Goal: Task Accomplishment & Management: Complete application form

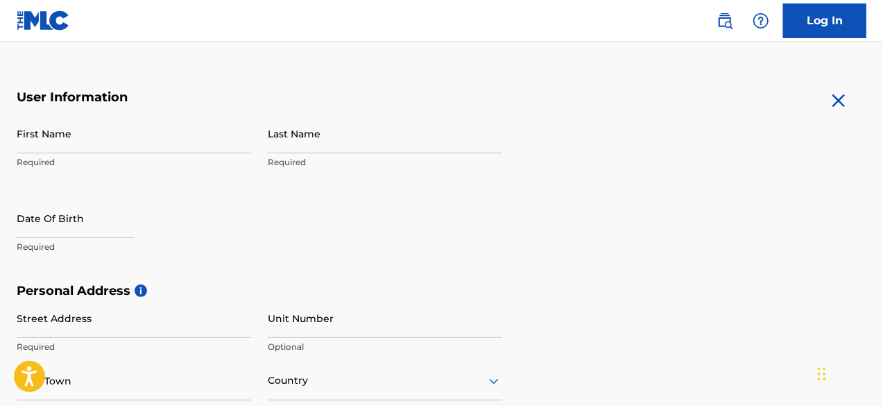
scroll to position [235, 0]
click at [217, 148] on input "First Name" at bounding box center [134, 134] width 234 height 40
type input "Ch"
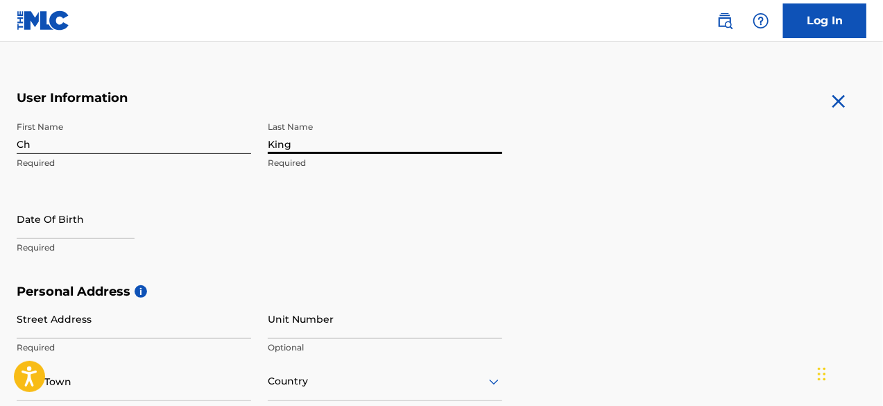
type input "King"
click at [103, 225] on input "text" at bounding box center [76, 219] width 118 height 40
select select "8"
select select "2025"
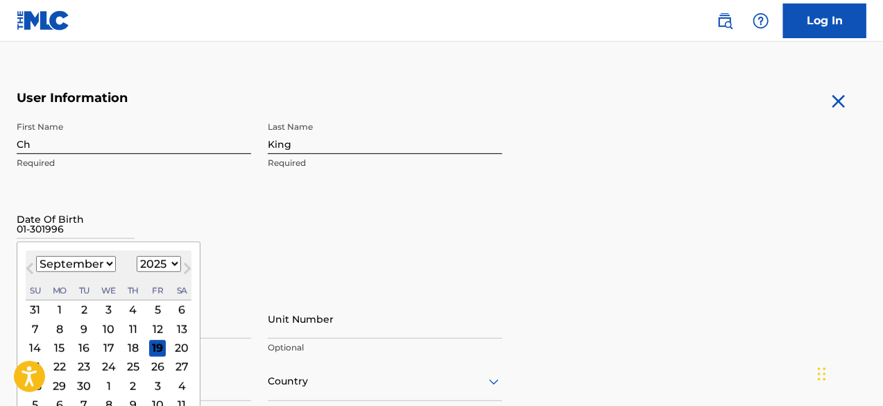
type input "01-301996"
click at [169, 264] on select "1899 1900 1901 1902 1903 1904 1905 1906 1907 1908 1909 1910 1911 1912 1913 1914…" at bounding box center [159, 264] width 44 height 16
select select "1996"
click at [137, 256] on select "1899 1900 1901 1902 1903 1904 1905 1906 1907 1908 1909 1910 1911 1912 1913 1914…" at bounding box center [159, 264] width 44 height 16
click at [105, 266] on select "January February March April May June July August September October November De…" at bounding box center [76, 264] width 80 height 16
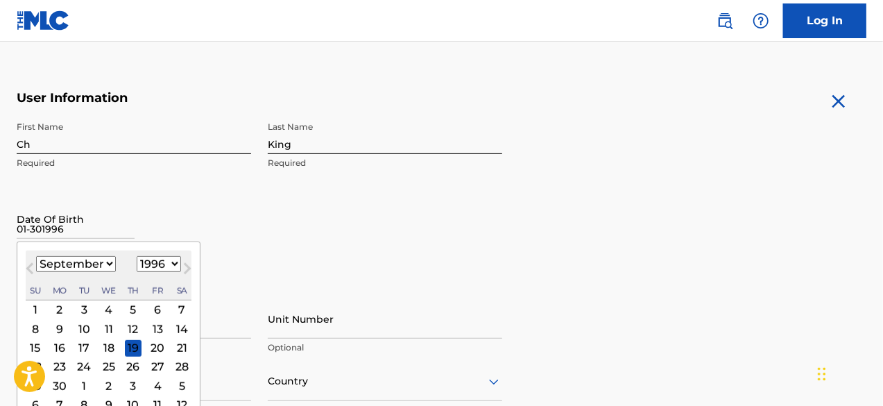
select select "0"
click at [36, 256] on select "January February March April May June July August September October November De…" at bounding box center [76, 264] width 80 height 16
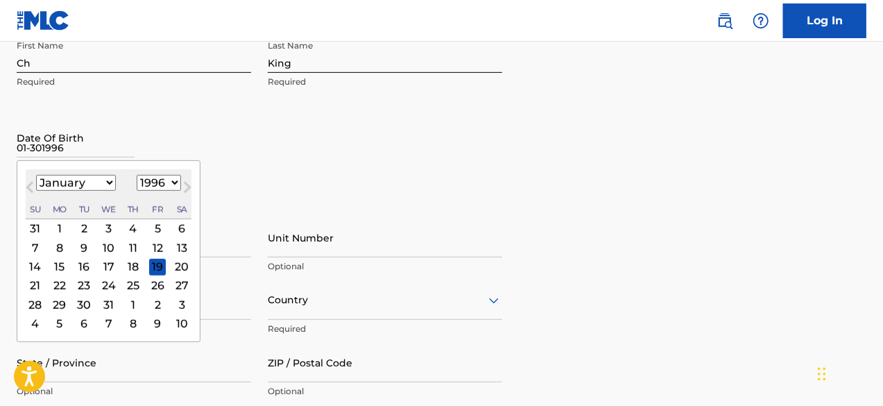
scroll to position [338, 0]
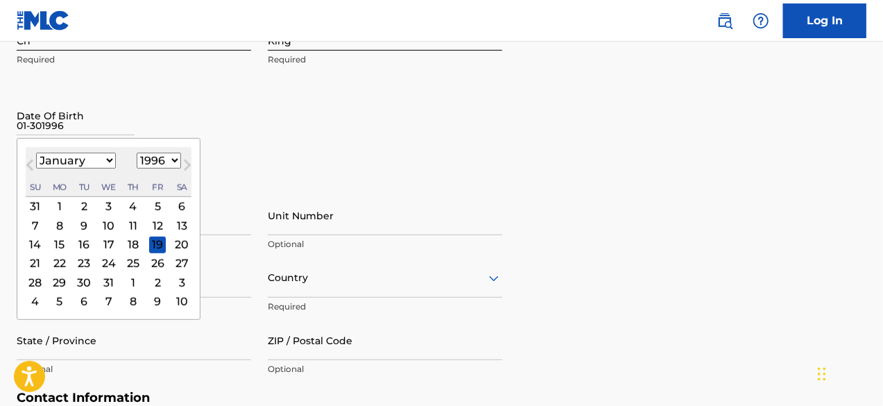
click at [87, 277] on div "30" at bounding box center [84, 282] width 17 height 17
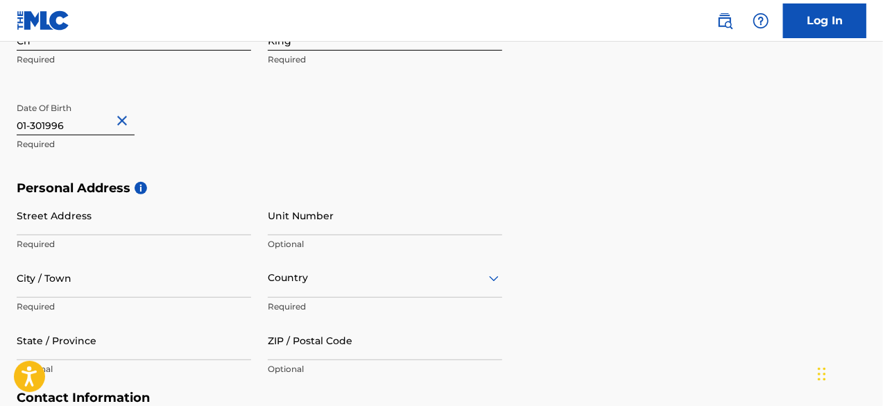
click at [153, 220] on input "Street Address" at bounding box center [134, 216] width 234 height 40
type input "[STREET_ADDRESS]"
type input "SUITE 100 PMB 1328"
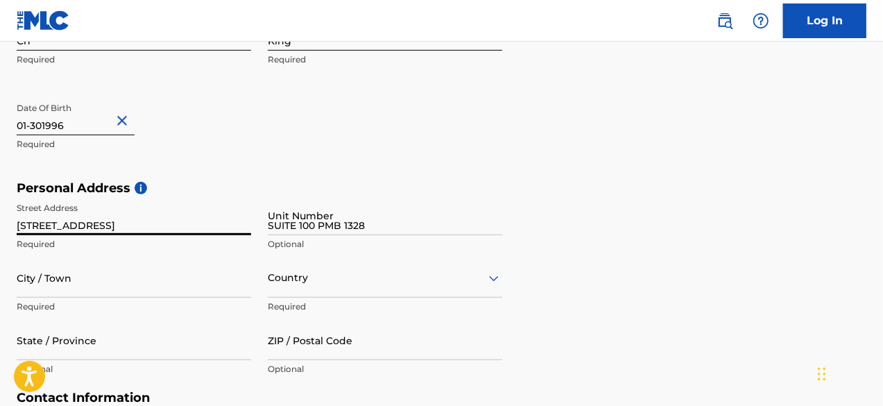
type input "[GEOGRAPHIC_DATA]"
type input "FL"
type input "33607"
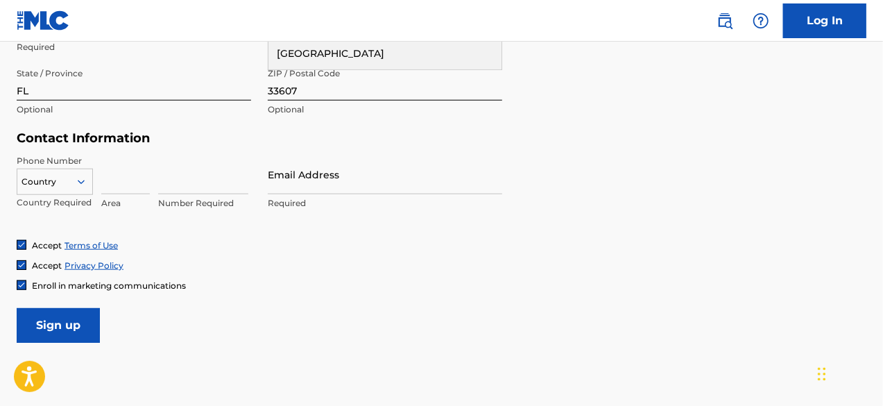
scroll to position [600, 0]
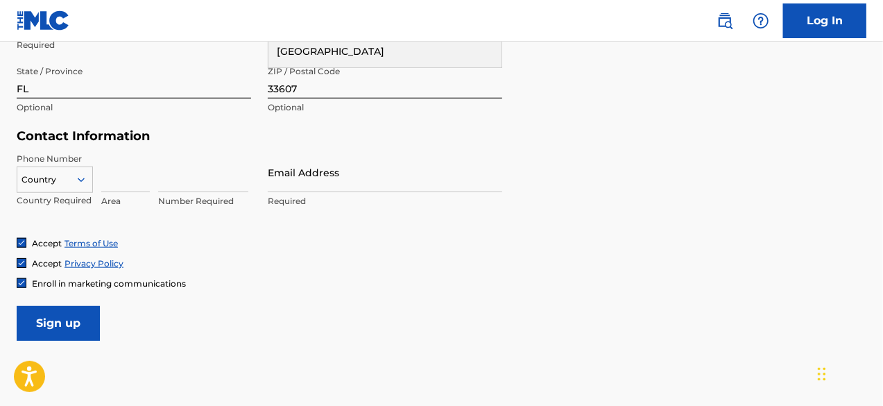
click at [361, 163] on input "Email Address" at bounding box center [385, 173] width 234 height 40
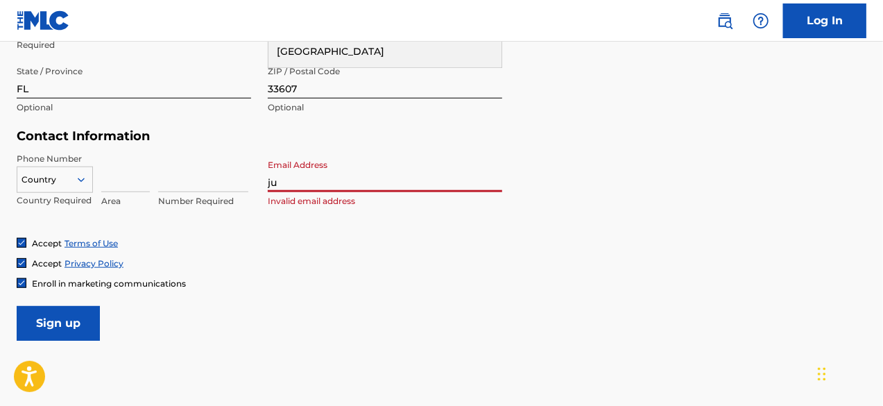
type input "[EMAIL_ADDRESS][DOMAIN_NAME]"
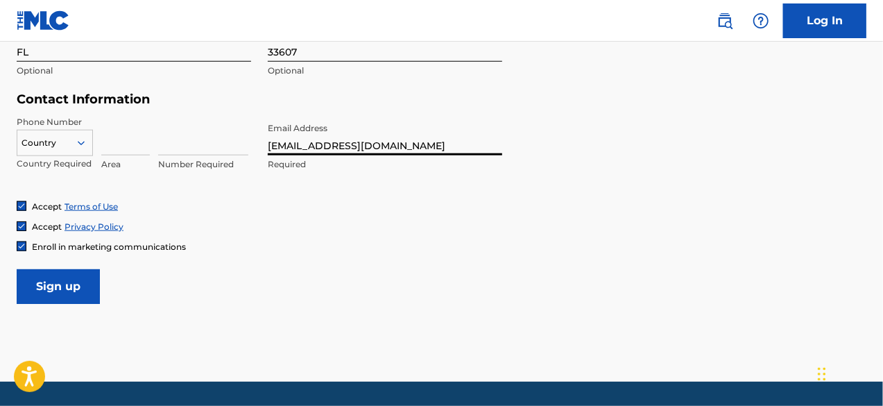
scroll to position [638, 0]
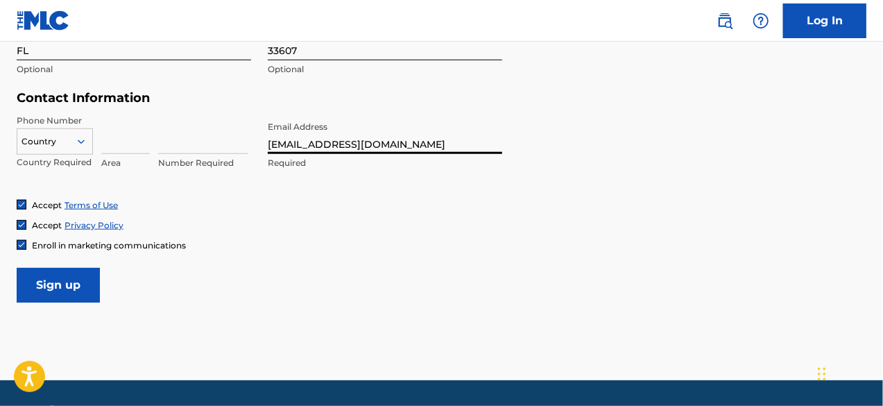
click at [79, 286] on input "Sign up" at bounding box center [58, 285] width 83 height 35
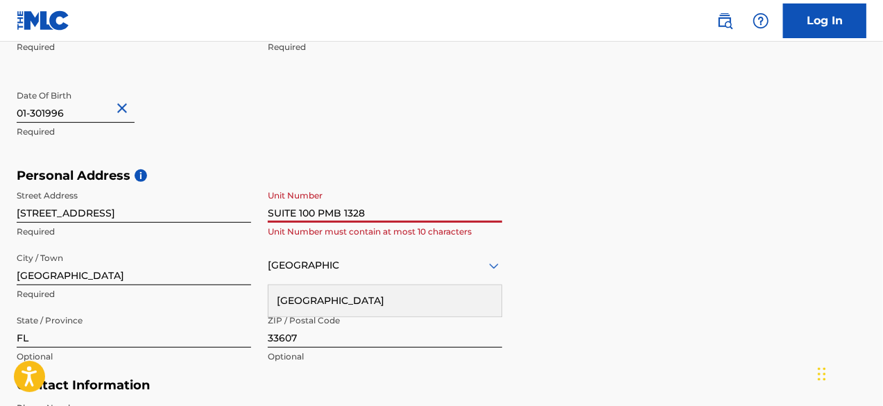
click at [334, 215] on input "SUITE 100 PMB 1328" at bounding box center [385, 203] width 234 height 40
click at [572, 290] on div "Personal Address i Street Address [STREET_ADDRESS] PMB 1328 Unit Number must co…" at bounding box center [441, 273] width 849 height 210
click at [291, 209] on input "SUITE 100 PMB 1328" at bounding box center [385, 203] width 234 height 40
type input "SUITE100PMB 1328"
click at [623, 318] on div "Personal Address i Street Address [STREET_ADDRESS] Unit Number must contain at …" at bounding box center [441, 273] width 849 height 210
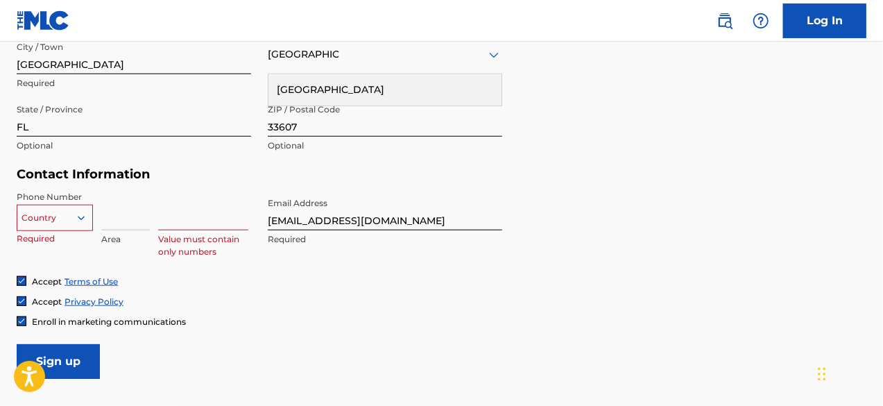
scroll to position [589, 0]
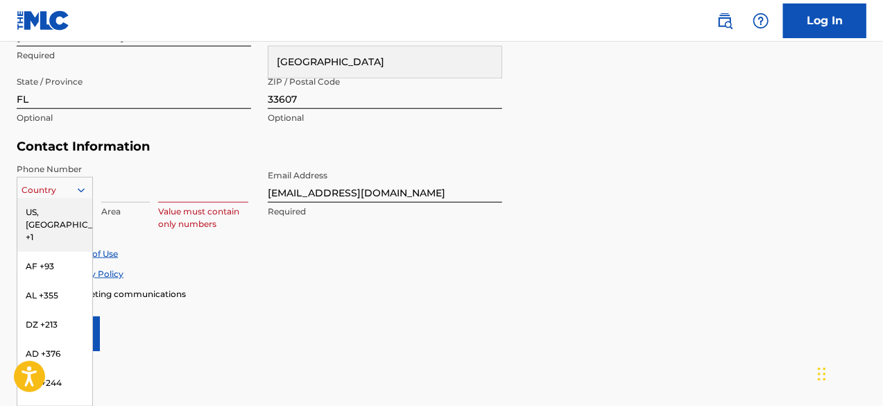
click at [74, 218] on div "US, [GEOGRAPHIC_DATA] +1" at bounding box center [54, 225] width 75 height 54
click at [68, 214] on div "US, [GEOGRAPHIC_DATA] +1" at bounding box center [54, 225] width 75 height 54
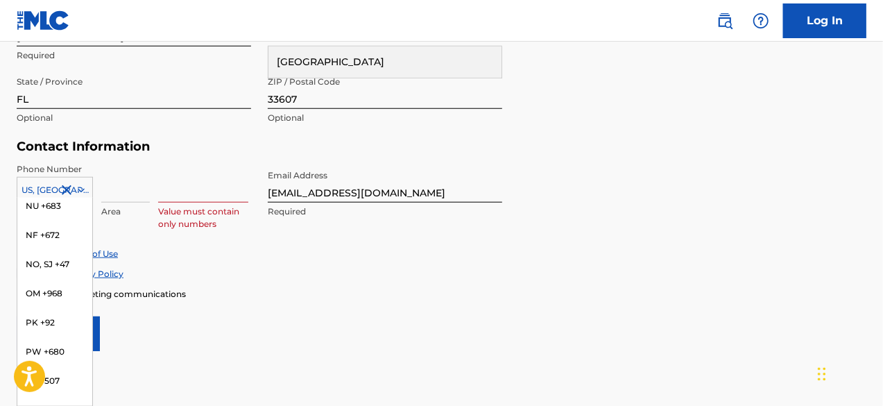
scroll to position [4258, 0]
click at [150, 153] on h5 "Contact Information" at bounding box center [259, 147] width 485 height 16
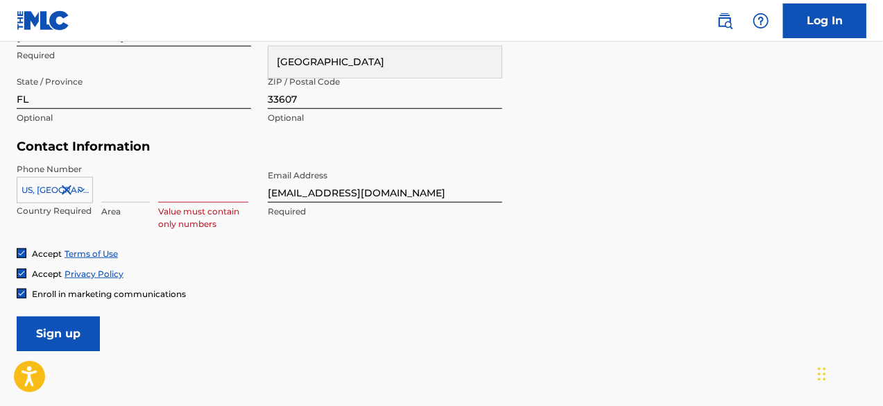
click at [124, 196] on input at bounding box center [125, 183] width 49 height 40
type input "845"
type input "4193991"
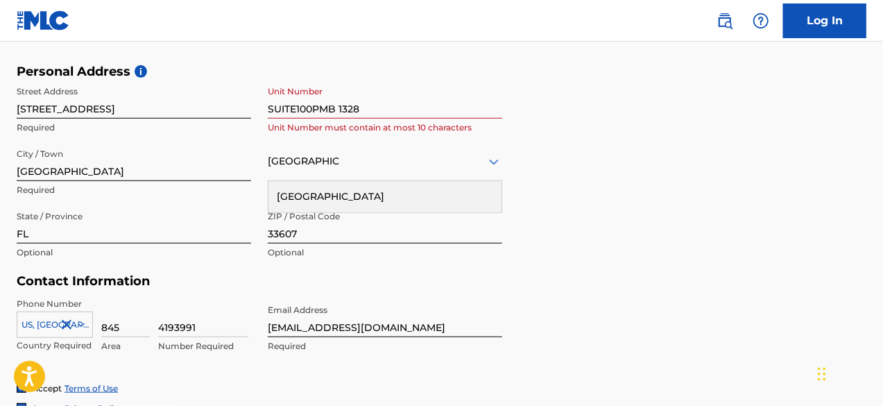
scroll to position [454, 0]
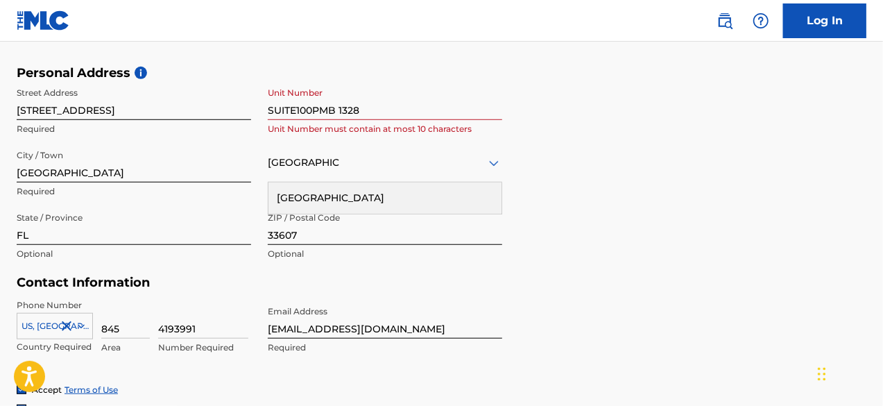
click at [340, 105] on input "SUITE100PMB 1328" at bounding box center [385, 100] width 234 height 40
click at [293, 112] on input "SUITE100PMB1328" at bounding box center [385, 100] width 234 height 40
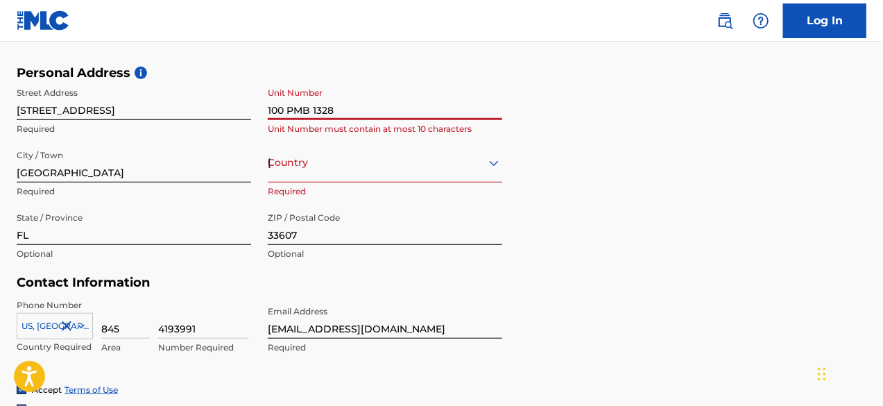
click at [288, 112] on input "100 PMB 1328" at bounding box center [385, 100] width 234 height 40
click at [311, 113] on input "100PMB 1328" at bounding box center [385, 100] width 234 height 40
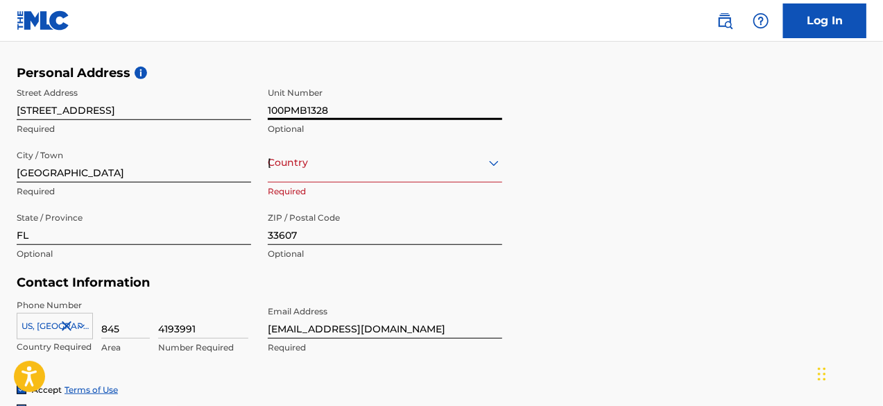
type input "100PMB1328"
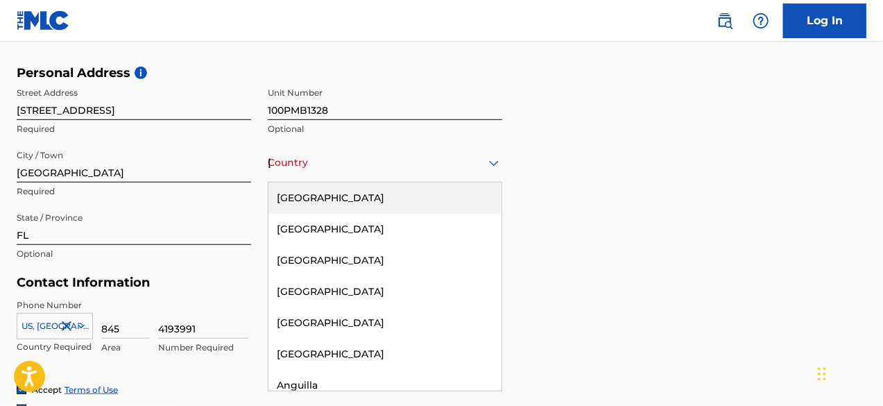
click at [320, 170] on div "[GEOGRAPHIC_DATA]" at bounding box center [385, 162] width 234 height 17
click at [334, 200] on div "[GEOGRAPHIC_DATA]" at bounding box center [384, 197] width 233 height 31
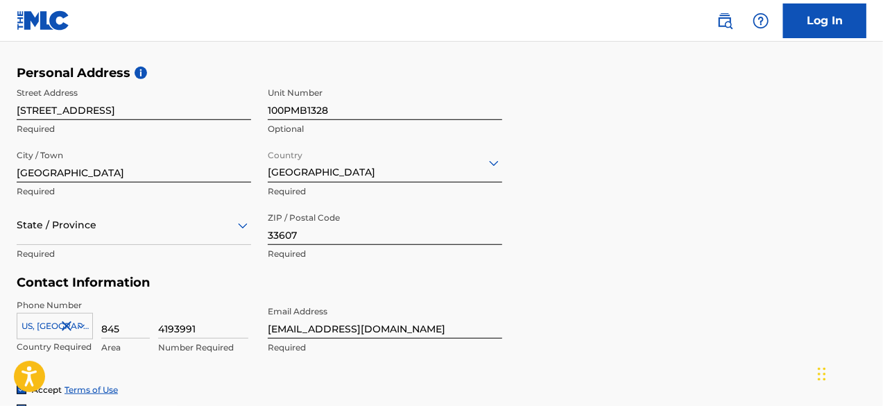
click at [214, 228] on div "State / Province" at bounding box center [134, 225] width 234 height 40
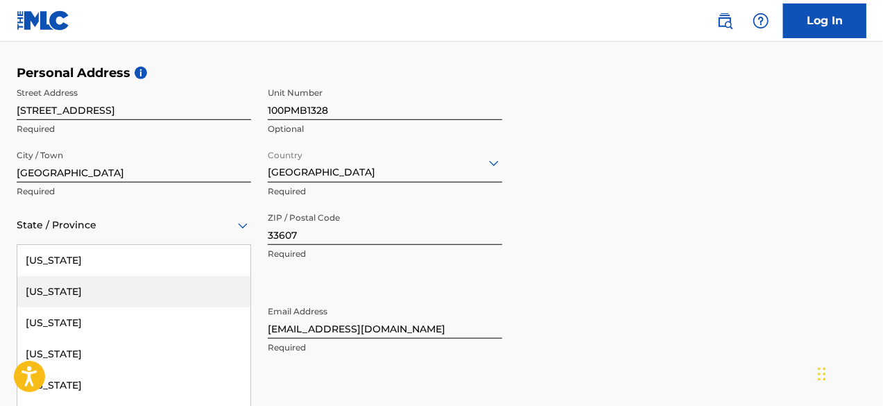
scroll to position [501, 0]
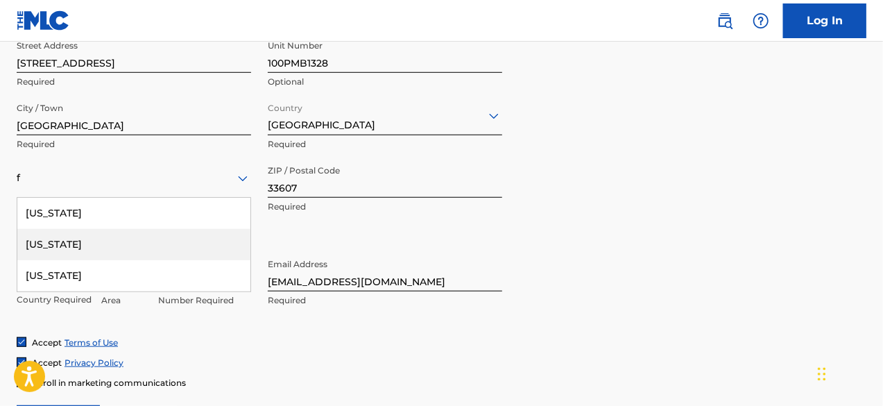
type input "[US_STATE]"
type input "[GEOGRAPHIC_DATA]"
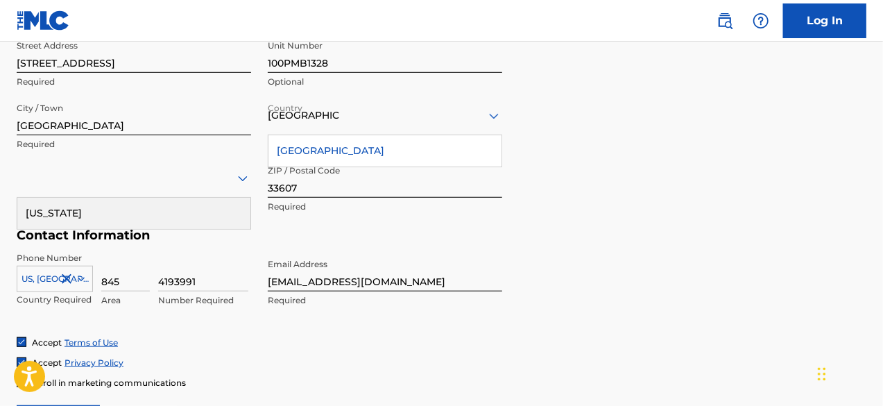
click at [322, 149] on div "[GEOGRAPHIC_DATA]" at bounding box center [384, 150] width 233 height 31
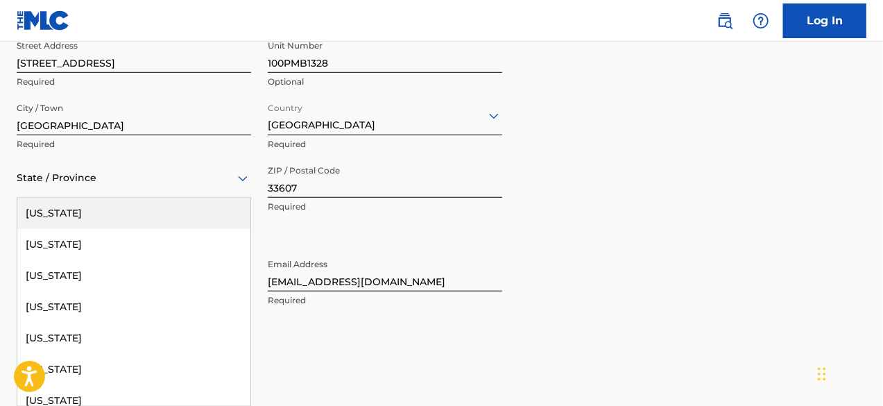
click at [180, 185] on div at bounding box center [134, 177] width 234 height 17
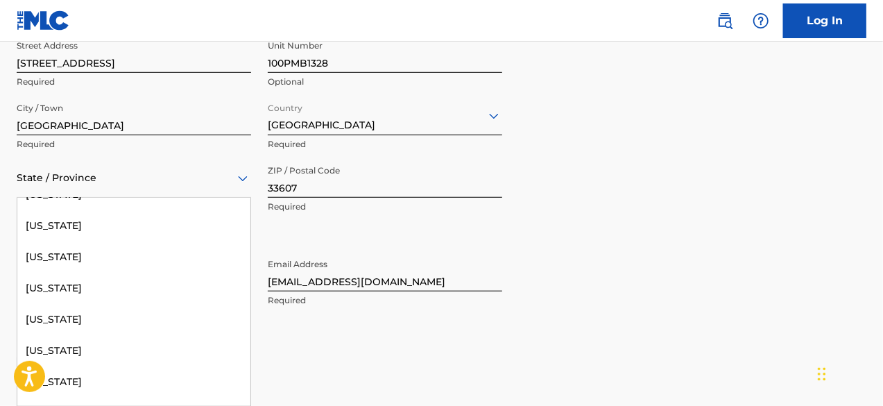
scroll to position [249, 0]
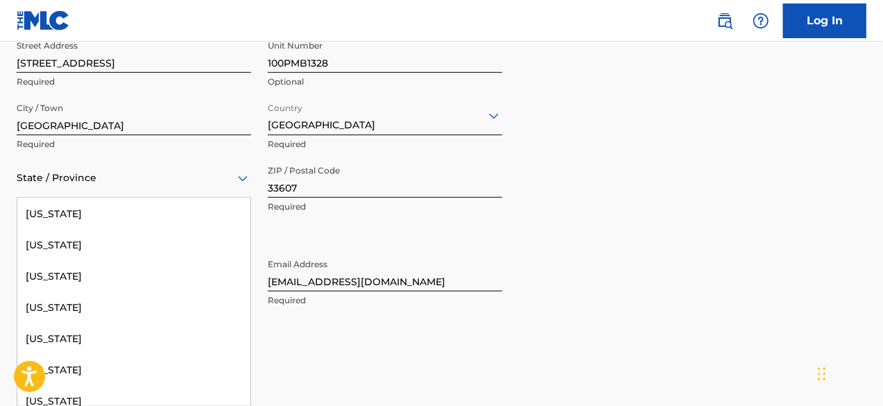
click at [112, 275] on div "[US_STATE]" at bounding box center [133, 276] width 233 height 31
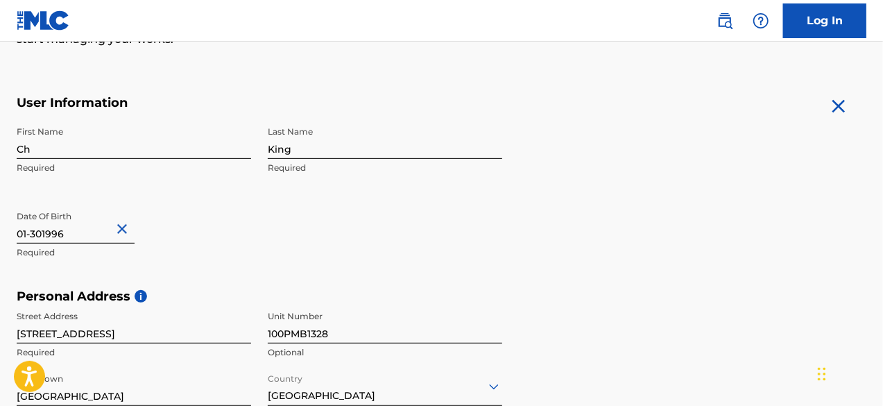
scroll to position [230, 0]
click at [535, 301] on h5 "Personal Address i" at bounding box center [441, 296] width 849 height 16
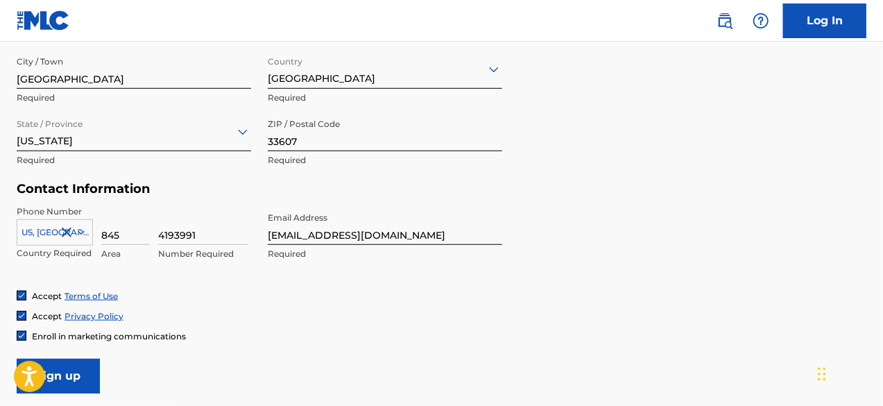
scroll to position [620, 0]
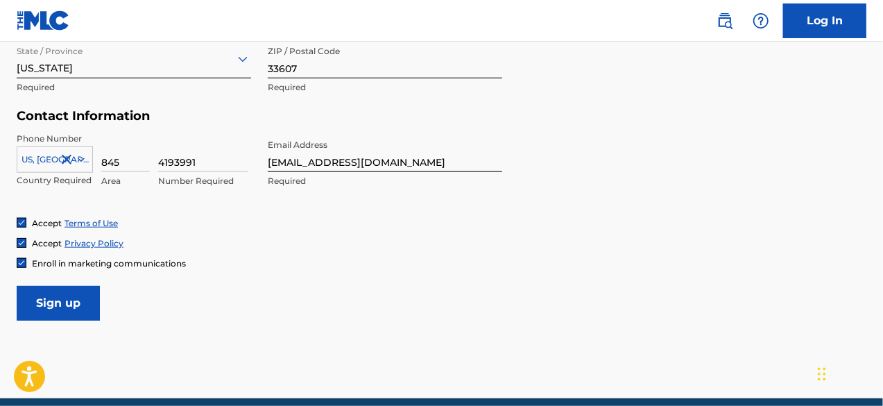
click at [85, 295] on input "Sign up" at bounding box center [58, 303] width 83 height 35
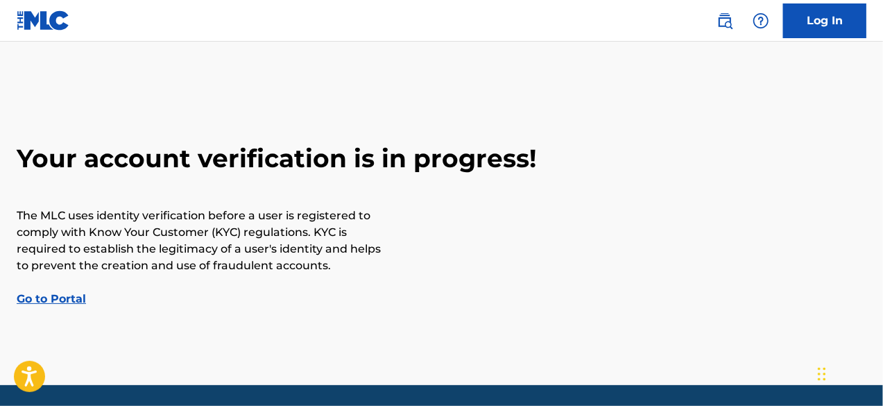
click at [83, 300] on link "Go to Portal" at bounding box center [51, 298] width 69 height 13
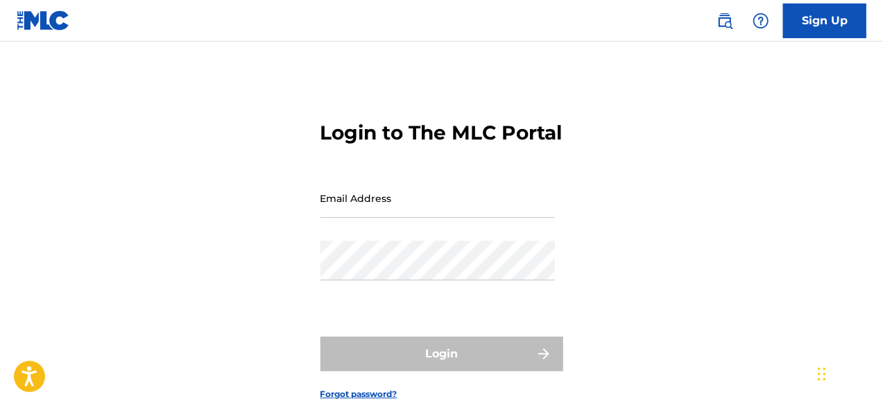
click at [421, 218] on input "Email Address" at bounding box center [437, 198] width 234 height 40
type input "[EMAIL_ADDRESS][DOMAIN_NAME]"
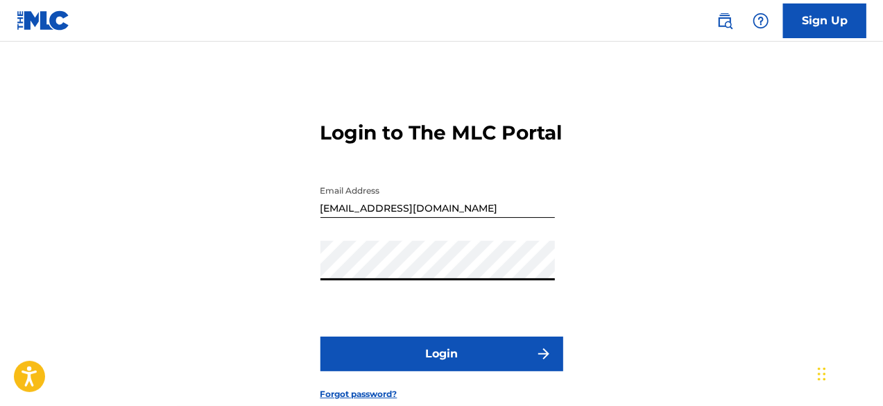
click at [440, 371] on button "Login" at bounding box center [441, 353] width 243 height 35
